Goal: Navigation & Orientation: Understand site structure

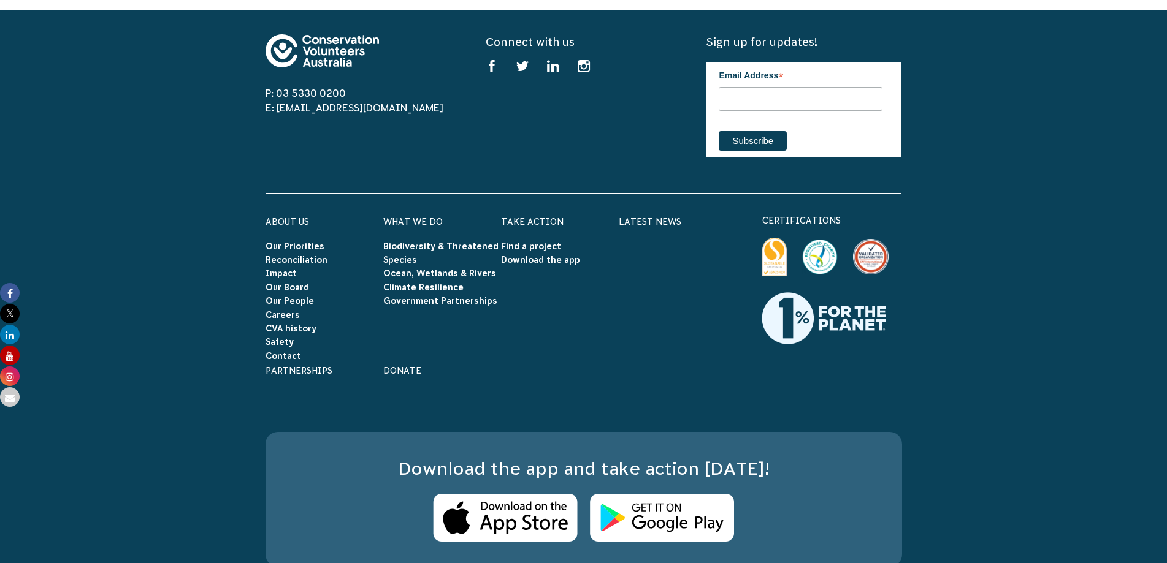
scroll to position [3607, 0]
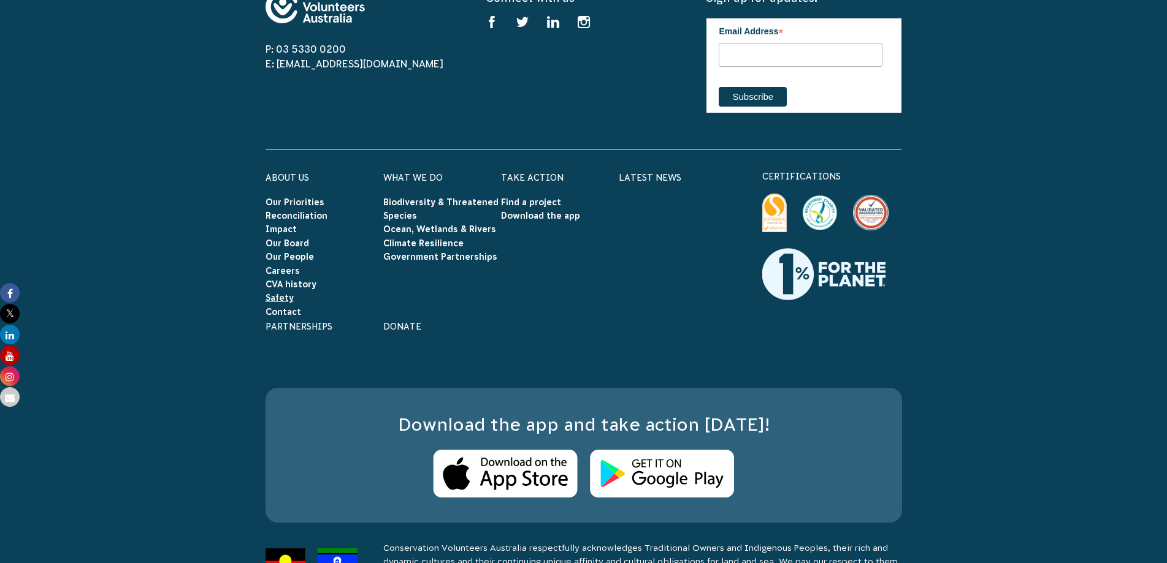
click at [283, 293] on link "Safety" at bounding box center [279, 298] width 28 height 10
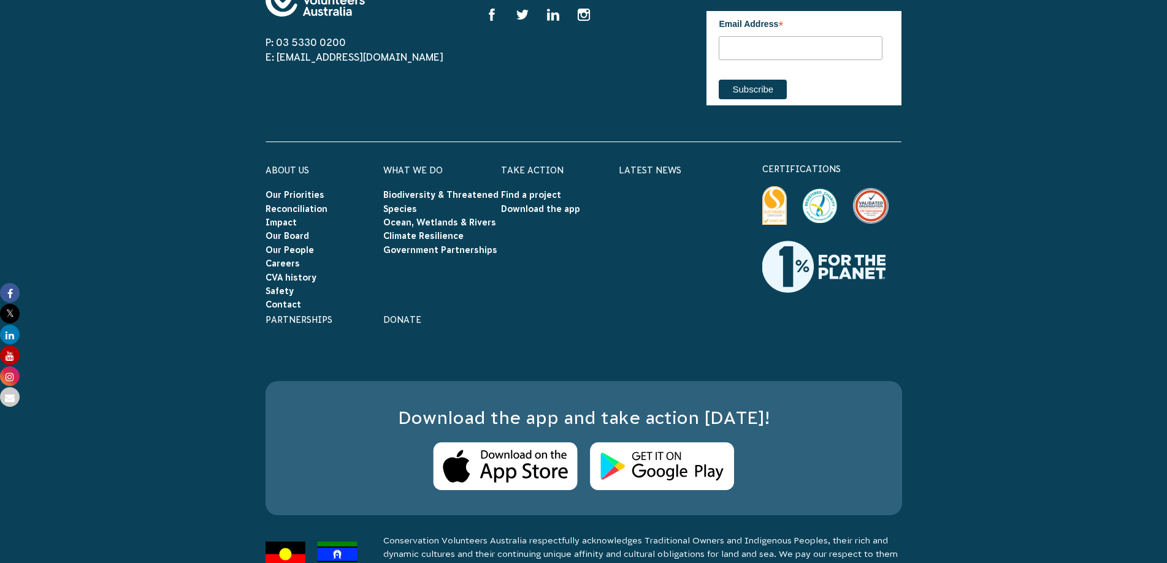
scroll to position [1813, 0]
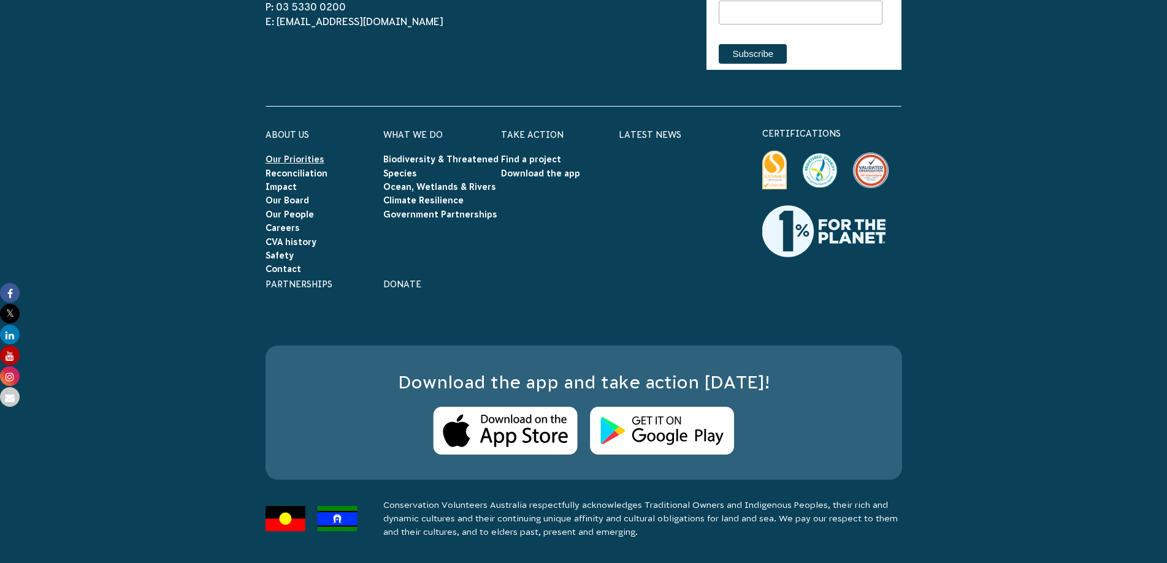
click at [289, 159] on link "Our Priorities" at bounding box center [294, 159] width 59 height 10
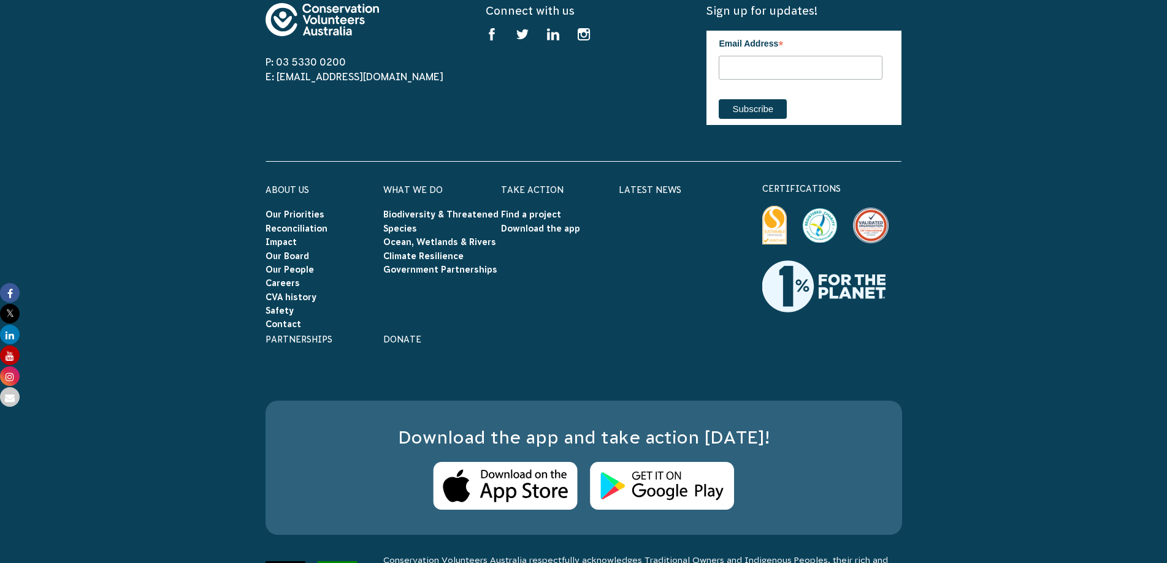
scroll to position [3538, 0]
